Goal: Information Seeking & Learning: Learn about a topic

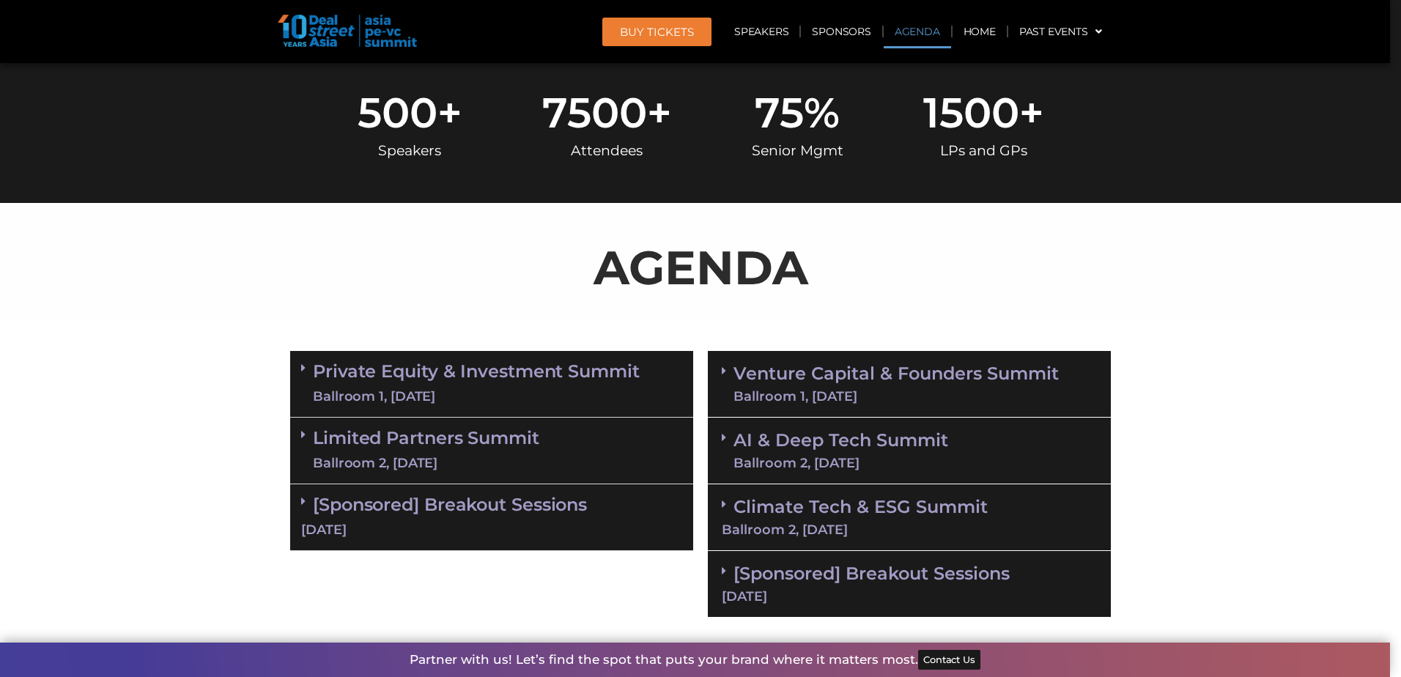
scroll to position [633, 0]
click at [304, 372] on span at bounding box center [307, 368] width 12 height 12
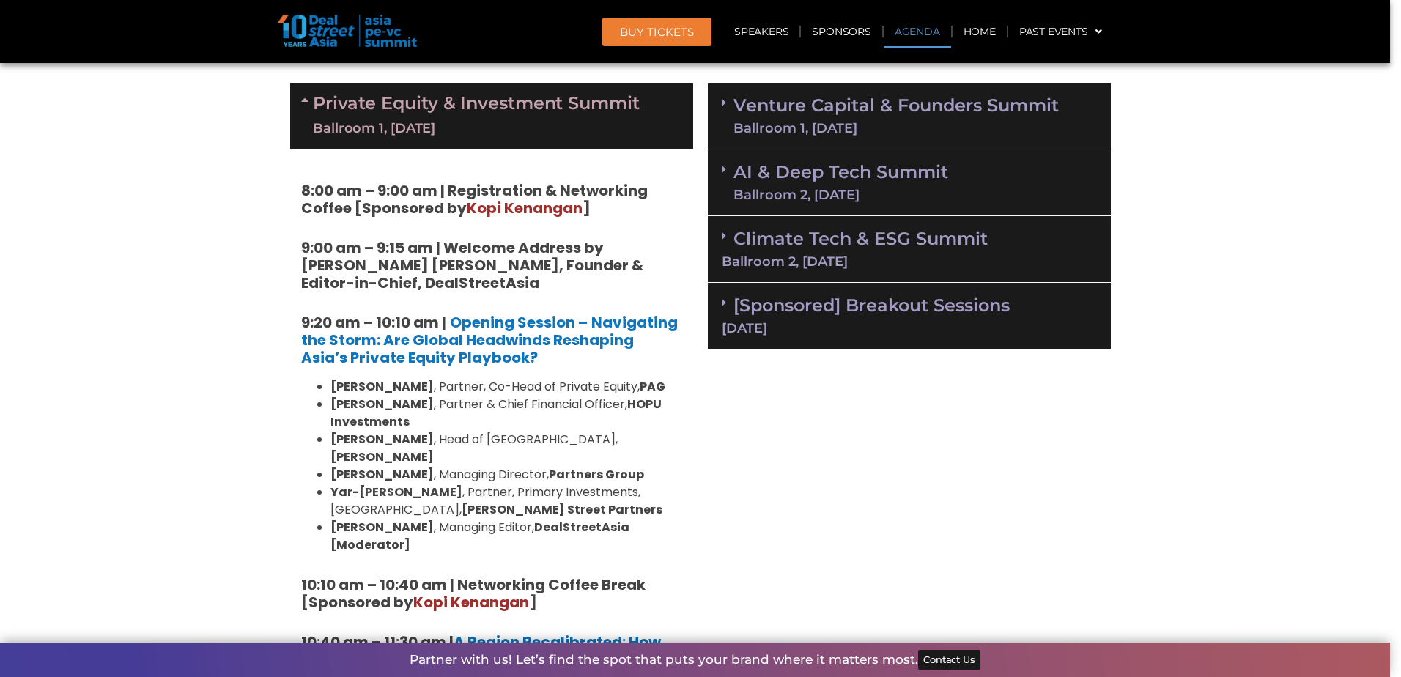
scroll to position [902, 0]
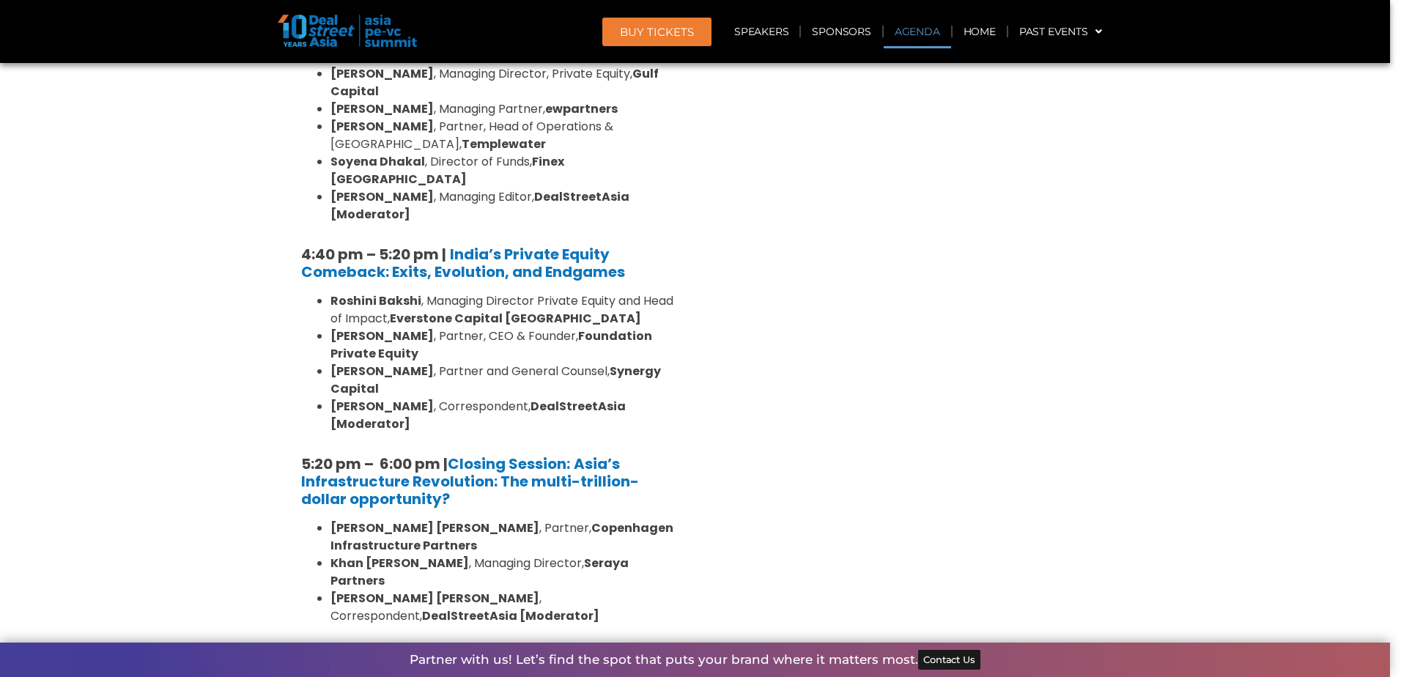
scroll to position [2715, 0]
click at [294, 648] on div "Limited Partners [GEOGRAPHIC_DATA] 2, [DATE]" at bounding box center [491, 681] width 403 height 67
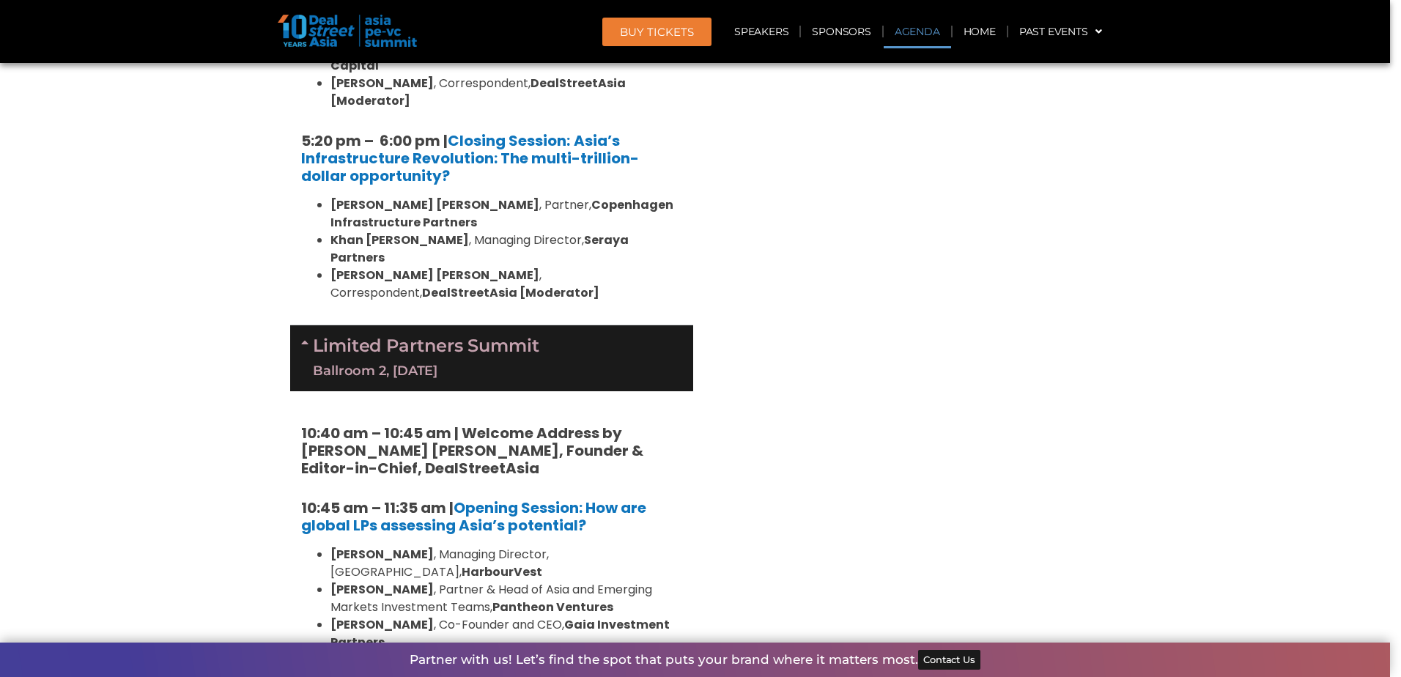
scroll to position [3037, 0]
click at [204, 409] on section "Private Equity & Investment Summit Ballroom 1, [DATE] 8:00 am – 9:00 am | Regis…" at bounding box center [700, 32] width 1401 height 4187
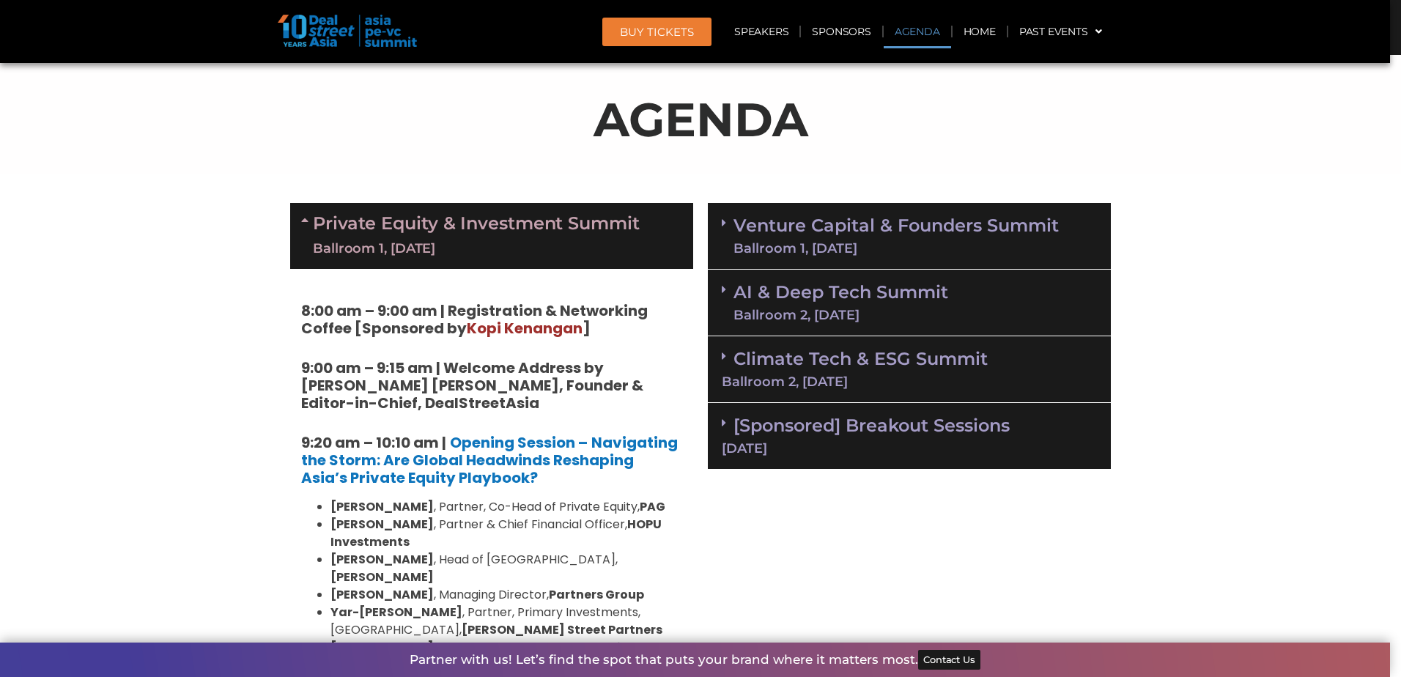
scroll to position [813, 0]
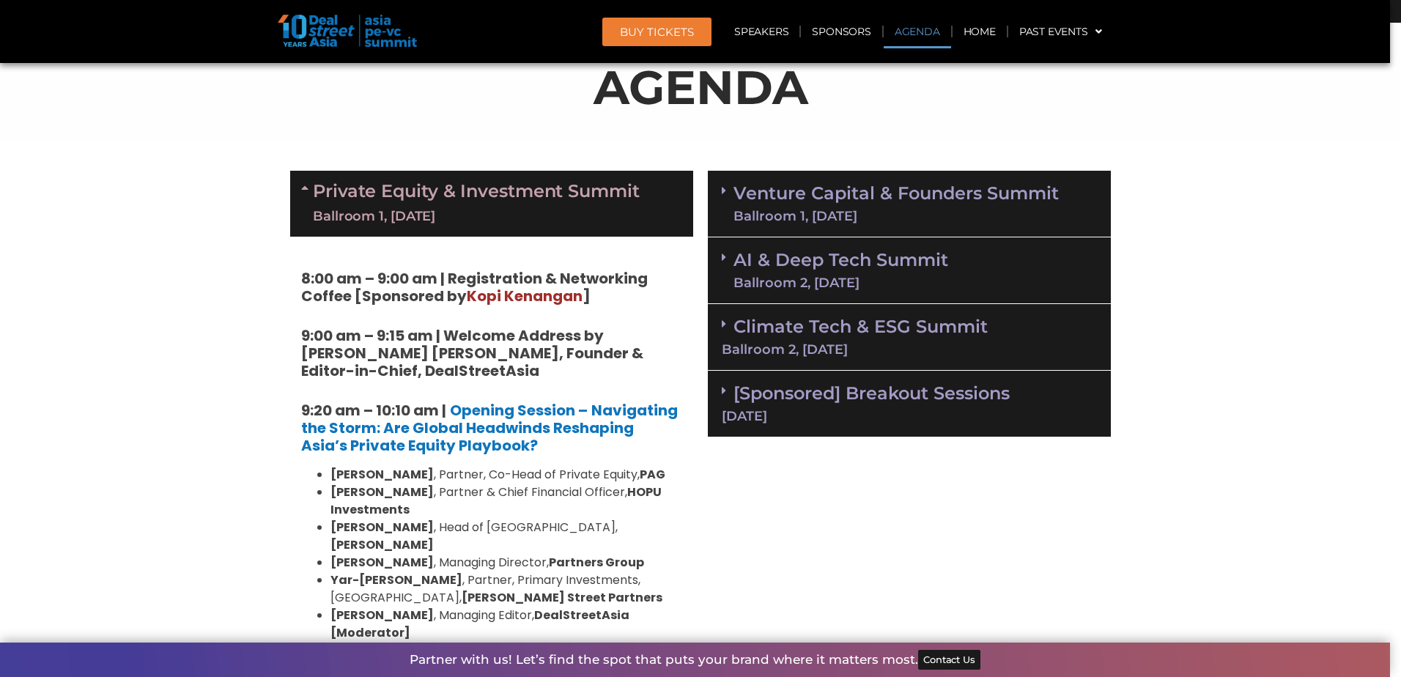
click at [301, 188] on icon at bounding box center [307, 188] width 12 height 12
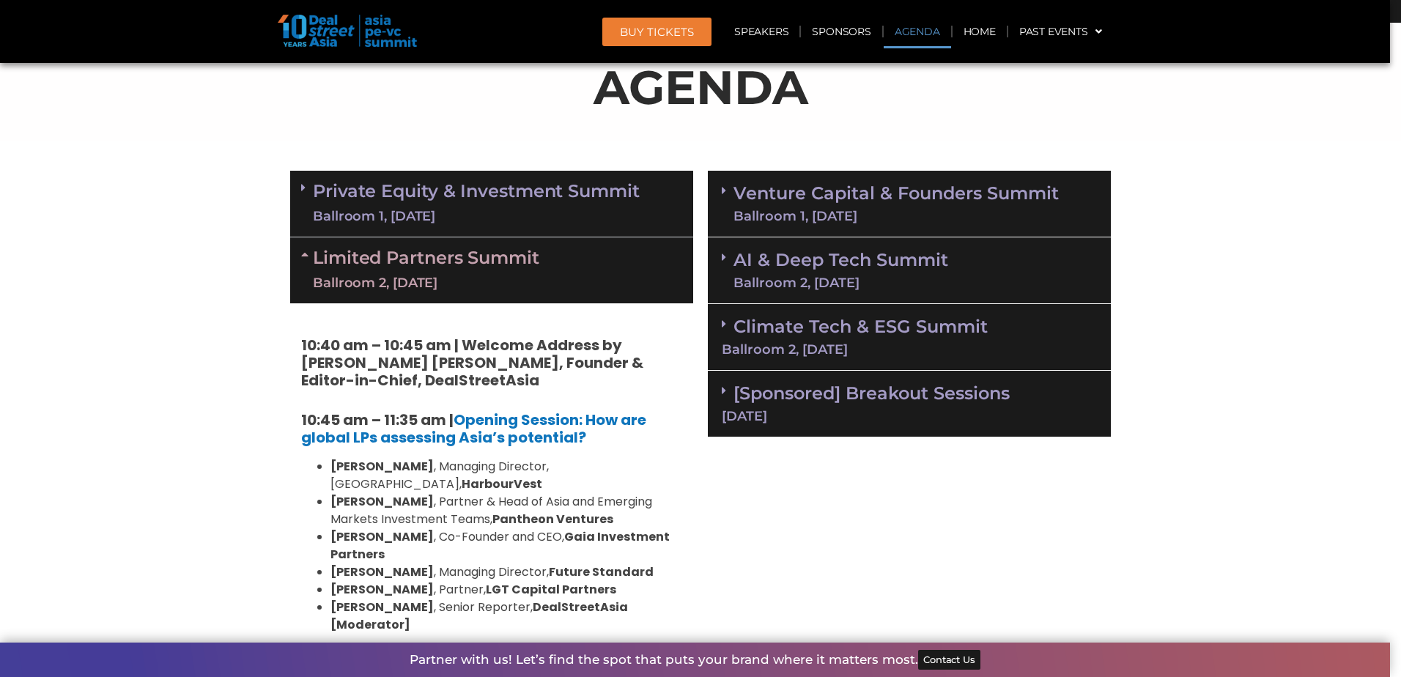
click at [301, 248] on icon at bounding box center [307, 254] width 12 height 12
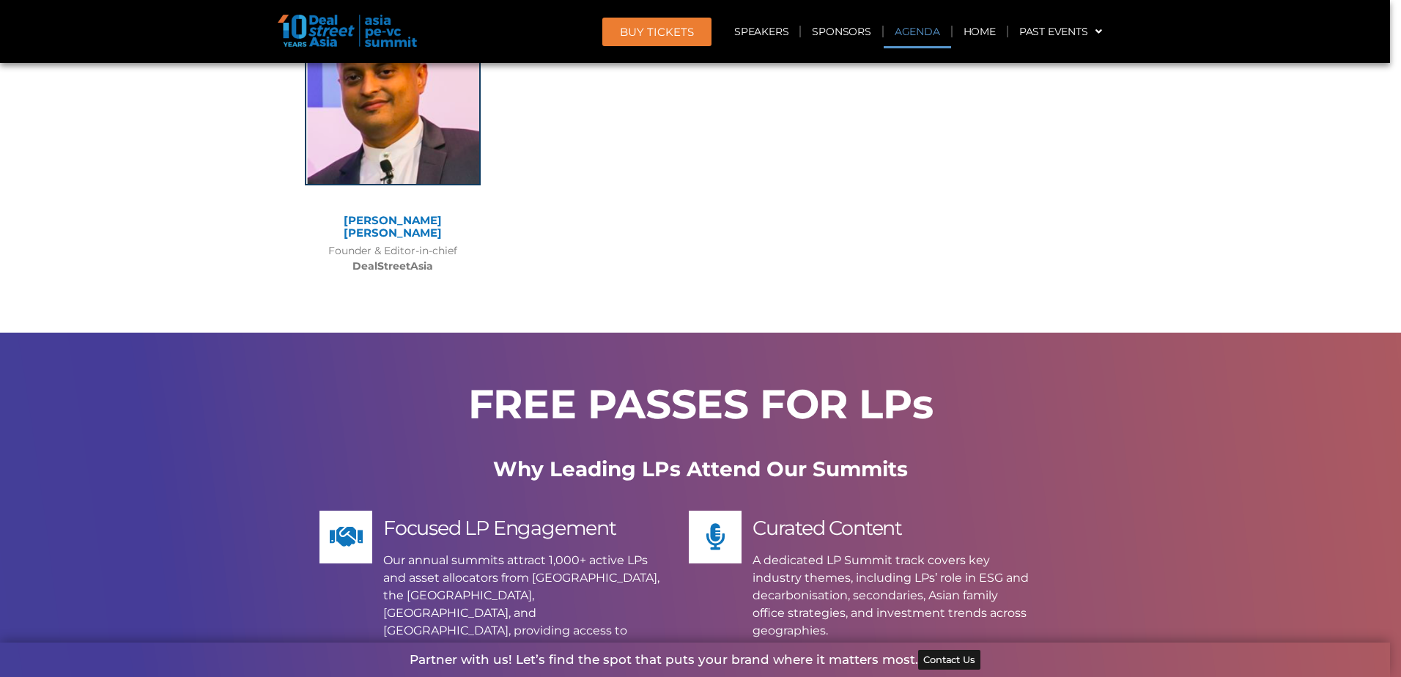
scroll to position [11857, 0]
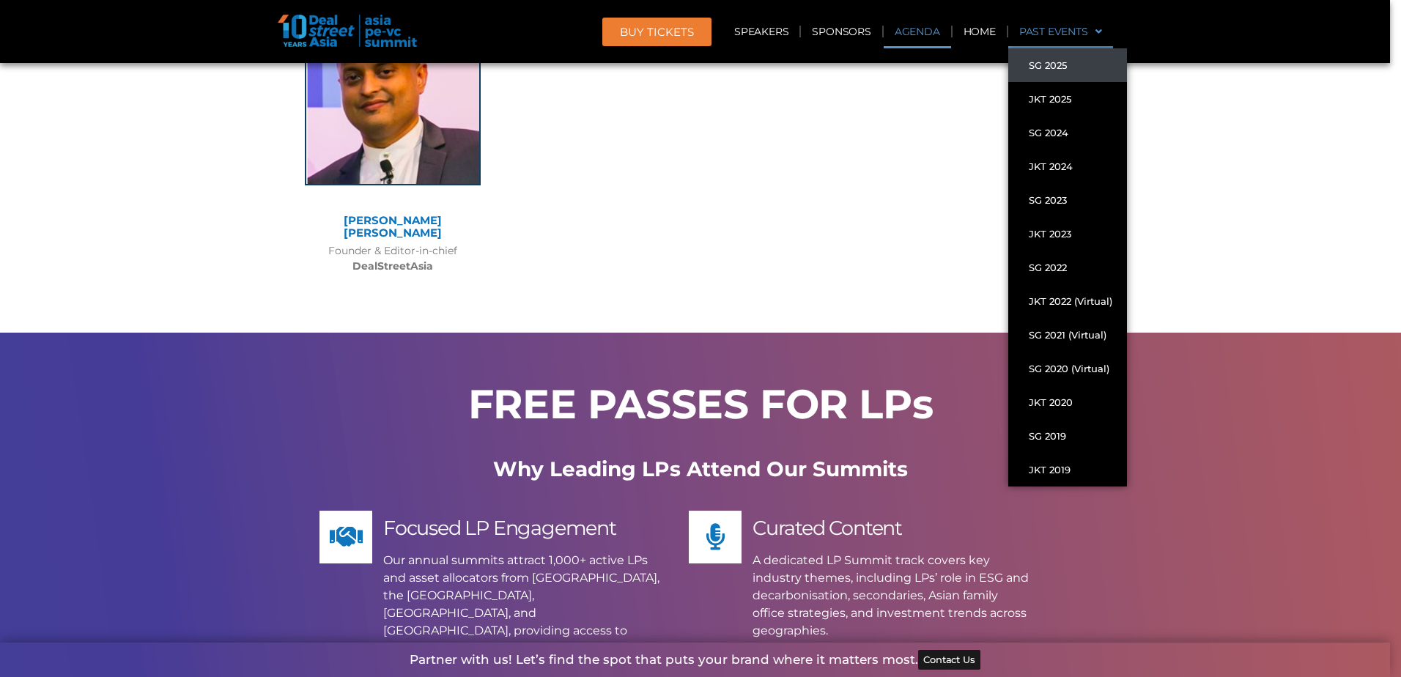
click at [1063, 73] on link "SG 2025" at bounding box center [1067, 65] width 119 height 34
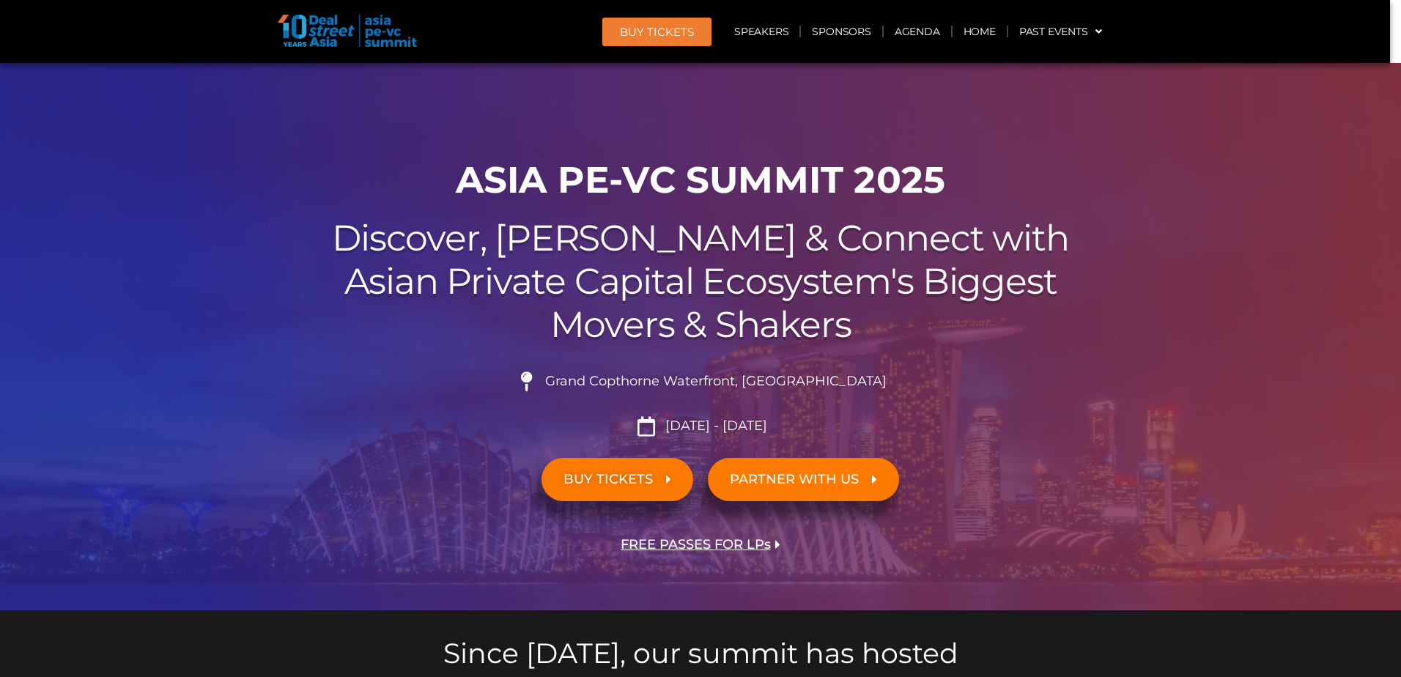
click at [340, 32] on img at bounding box center [347, 31] width 139 height 32
click at [323, 35] on img at bounding box center [347, 31] width 139 height 32
